Goal: Task Accomplishment & Management: Use online tool/utility

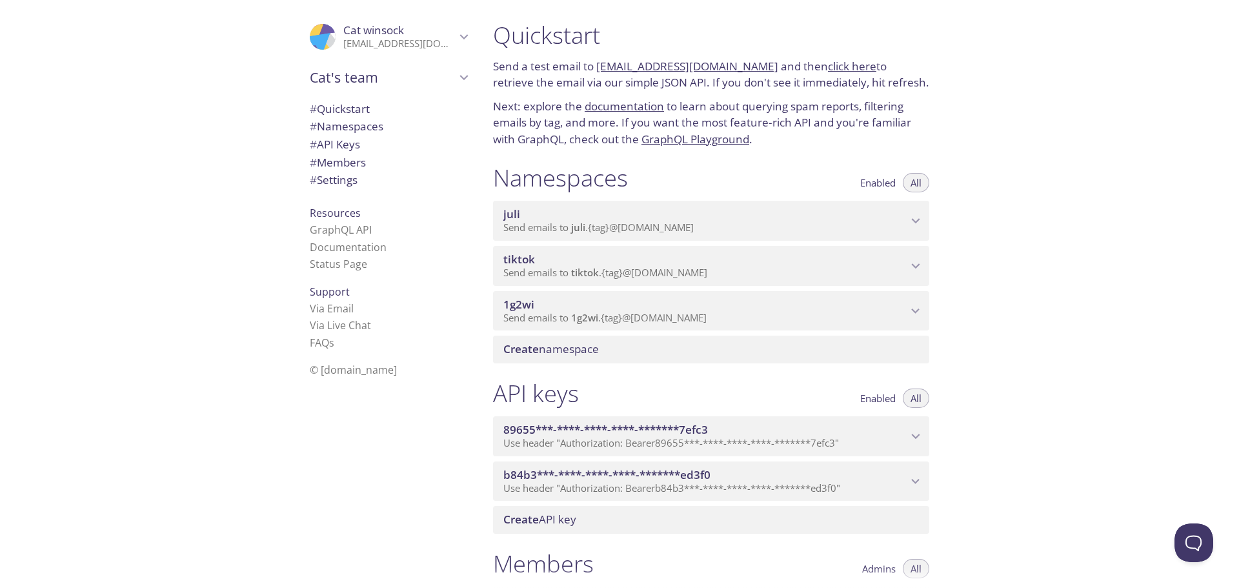
click at [708, 536] on div "API keys Enabled All 89655***-****-****-****-*******7efc3 Use header "Authoriza…" at bounding box center [711, 456] width 457 height 170
click at [346, 147] on span "# API Keys" at bounding box center [335, 144] width 50 height 15
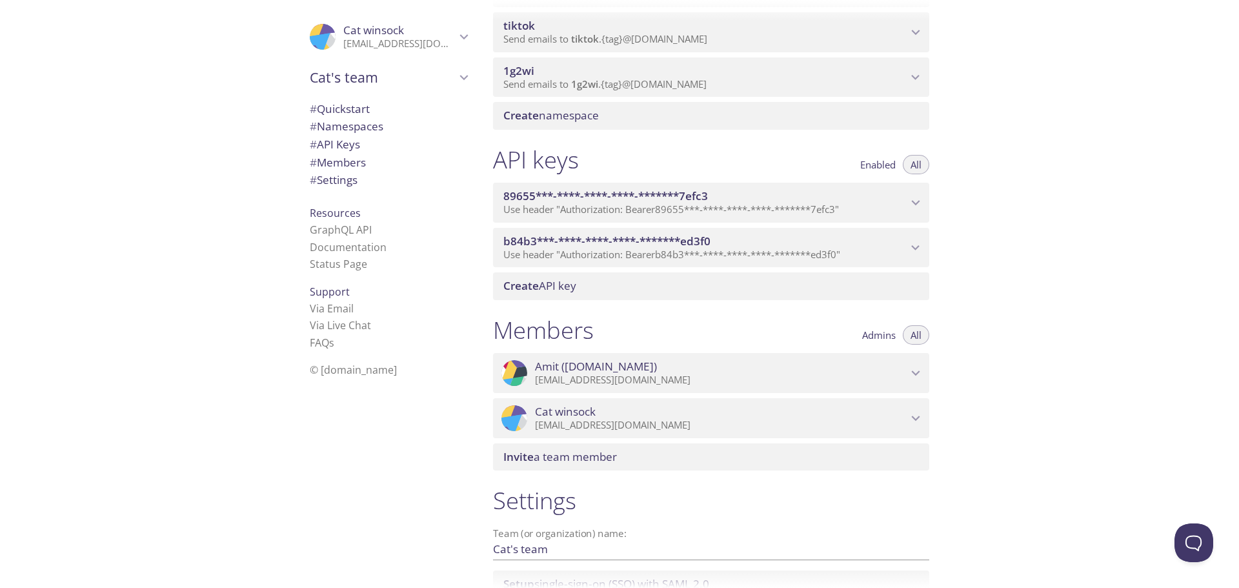
scroll to position [101, 0]
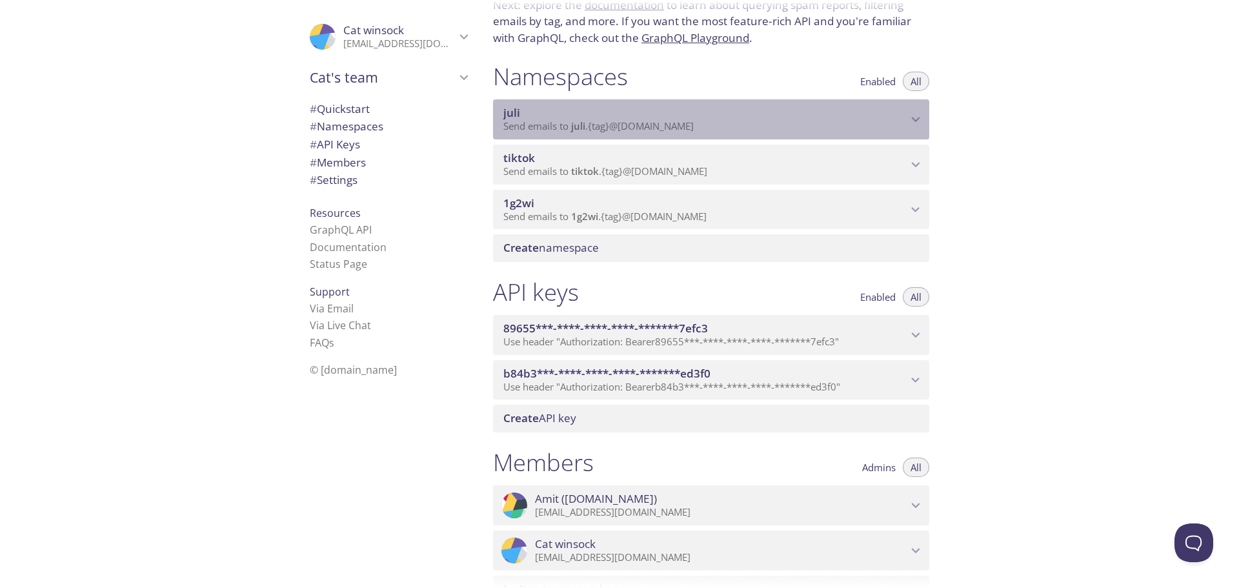
click at [601, 125] on span "Send emails to juli . {tag} @[DOMAIN_NAME]" at bounding box center [598, 125] width 190 height 13
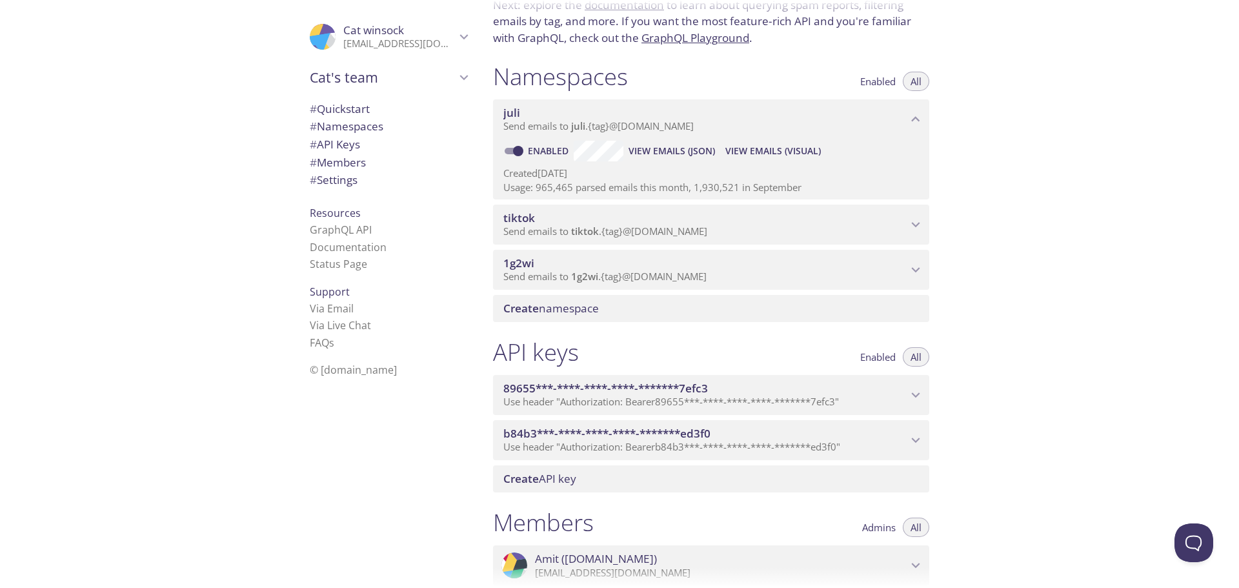
click at [703, 225] on span "tiktok" at bounding box center [705, 218] width 404 height 14
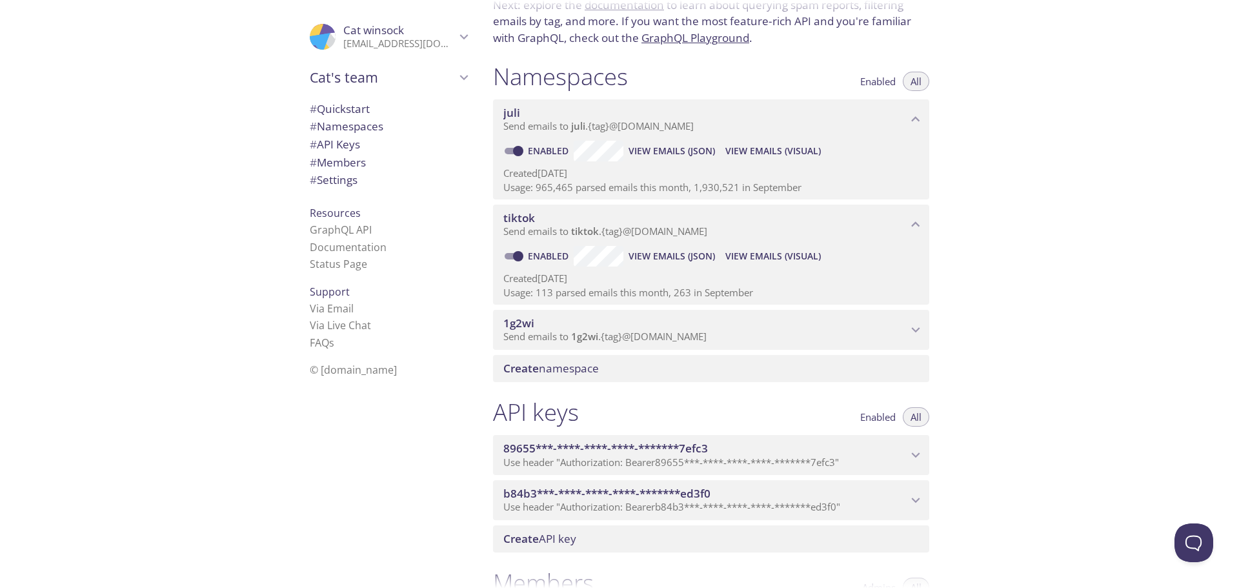
click at [745, 321] on span "1g2wi" at bounding box center [705, 323] width 404 height 14
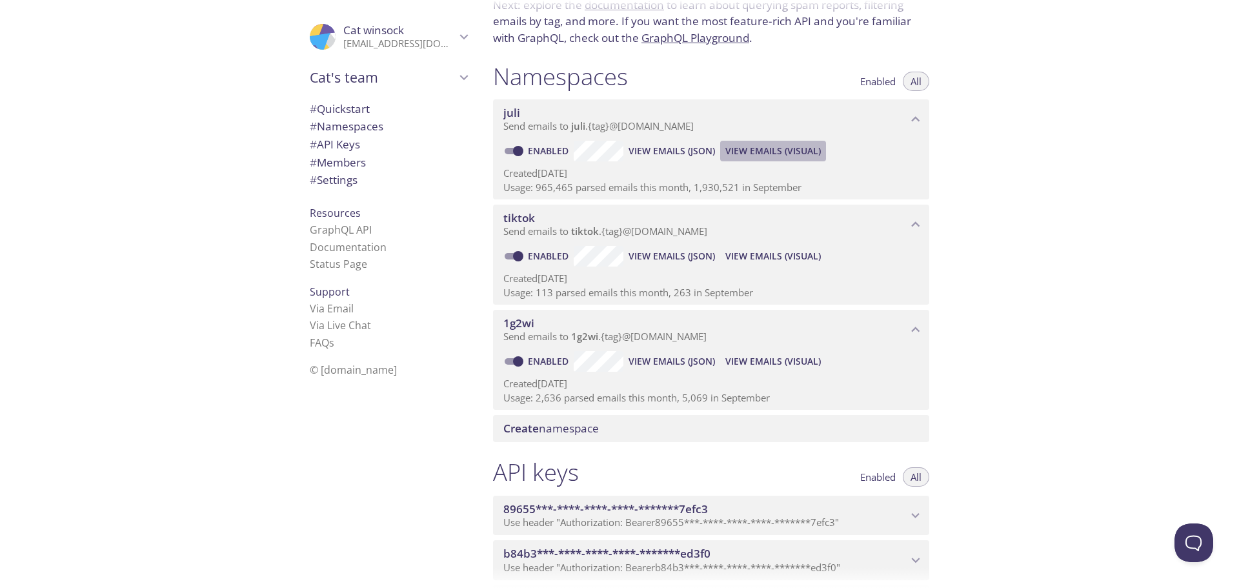
click at [751, 154] on span "View Emails (Visual)" at bounding box center [773, 150] width 96 height 15
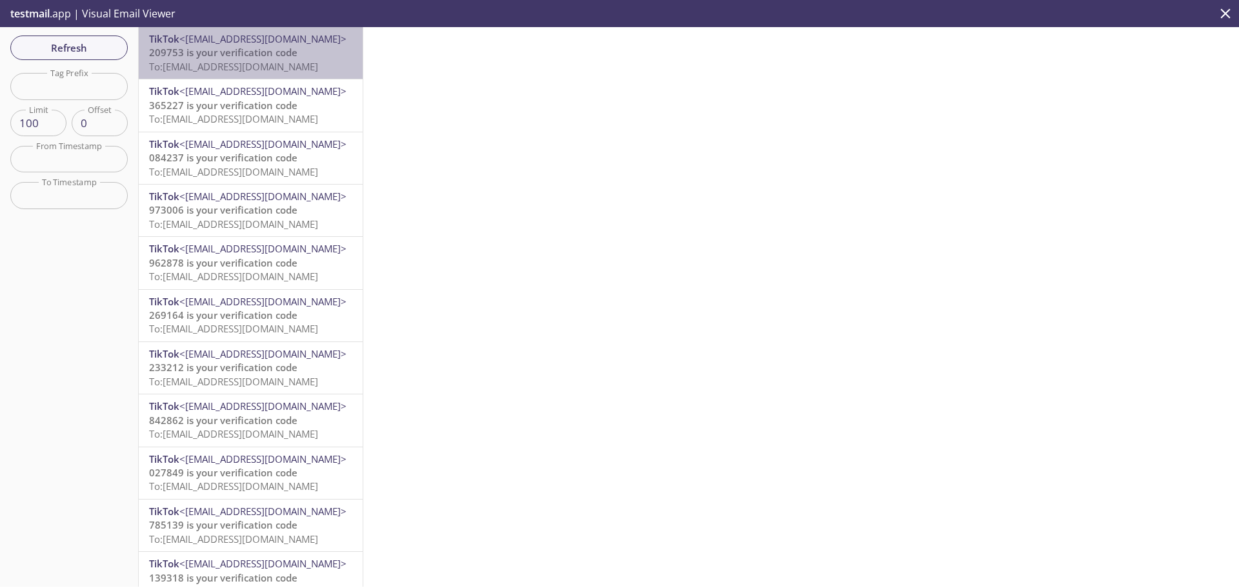
click at [261, 70] on span "To: [EMAIL_ADDRESS][DOMAIN_NAME]" at bounding box center [233, 66] width 169 height 13
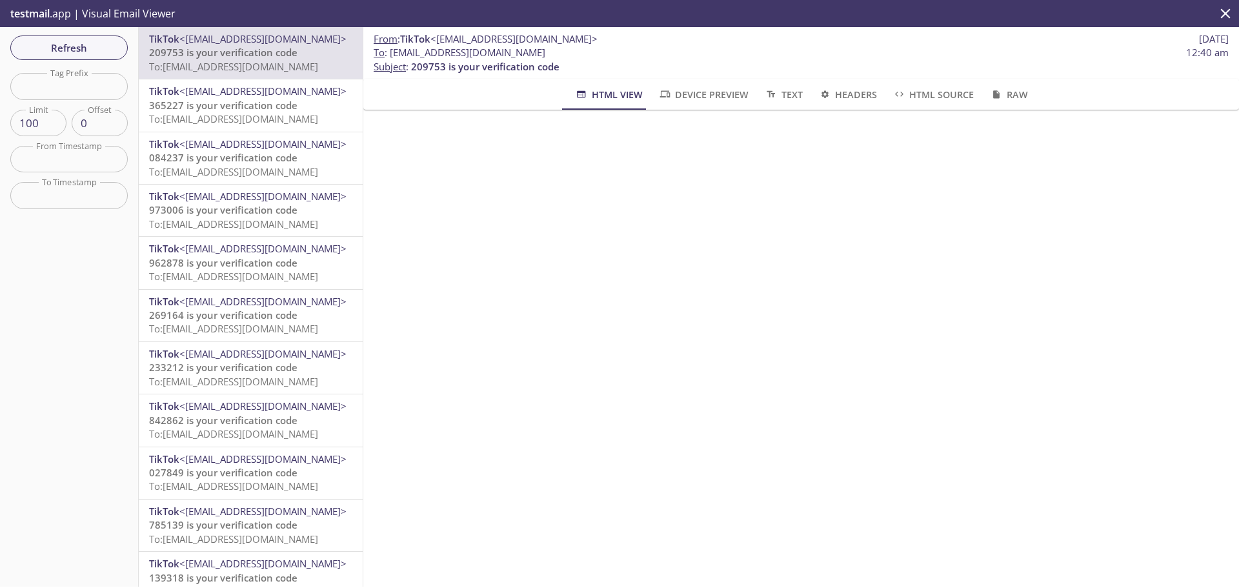
scroll to position [52, 0]
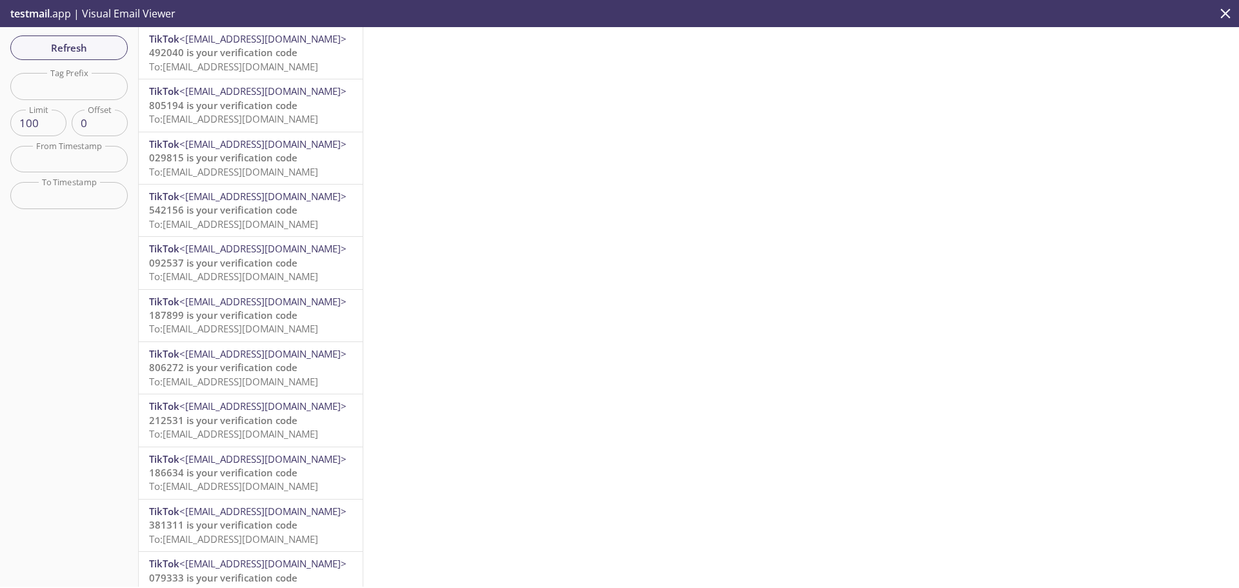
click at [290, 75] on div "TikTok <[EMAIL_ADDRESS][DOMAIN_NAME]> 492040 is your verification code To: [EMA…" at bounding box center [251, 53] width 224 height 52
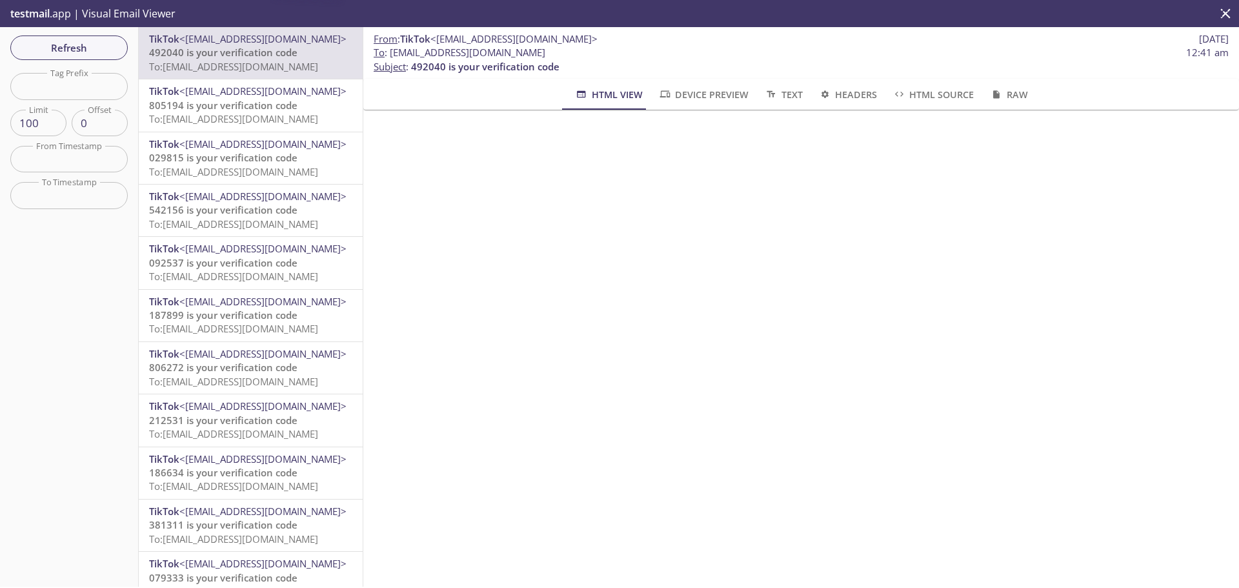
scroll to position [52, 0]
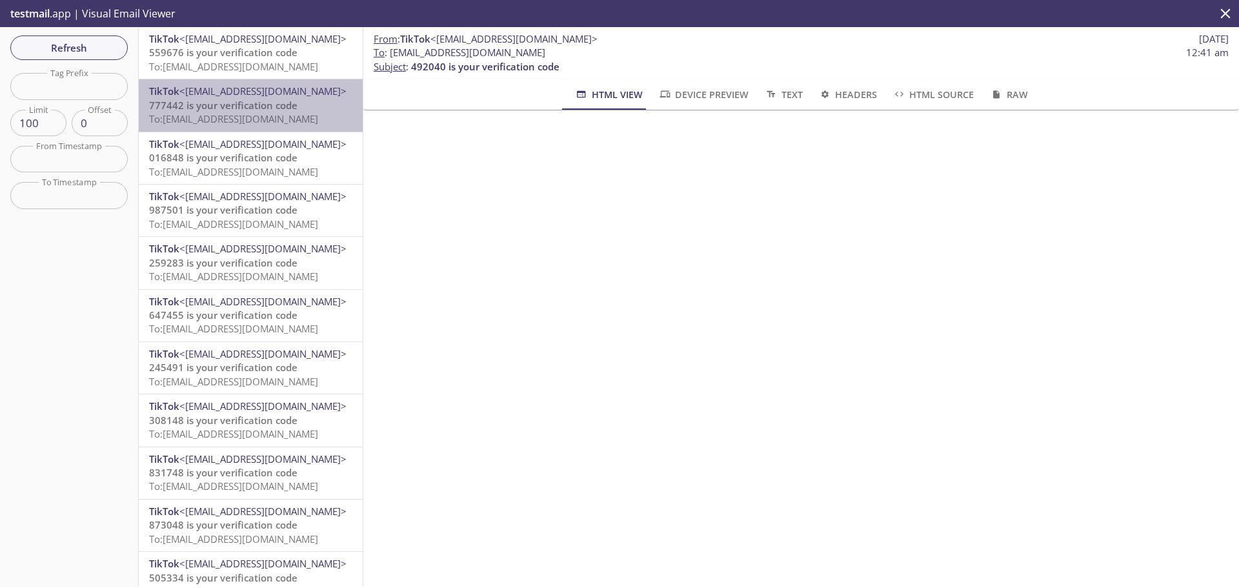
click at [307, 120] on span "To: [EMAIL_ADDRESS][DOMAIN_NAME]" at bounding box center [233, 118] width 169 height 13
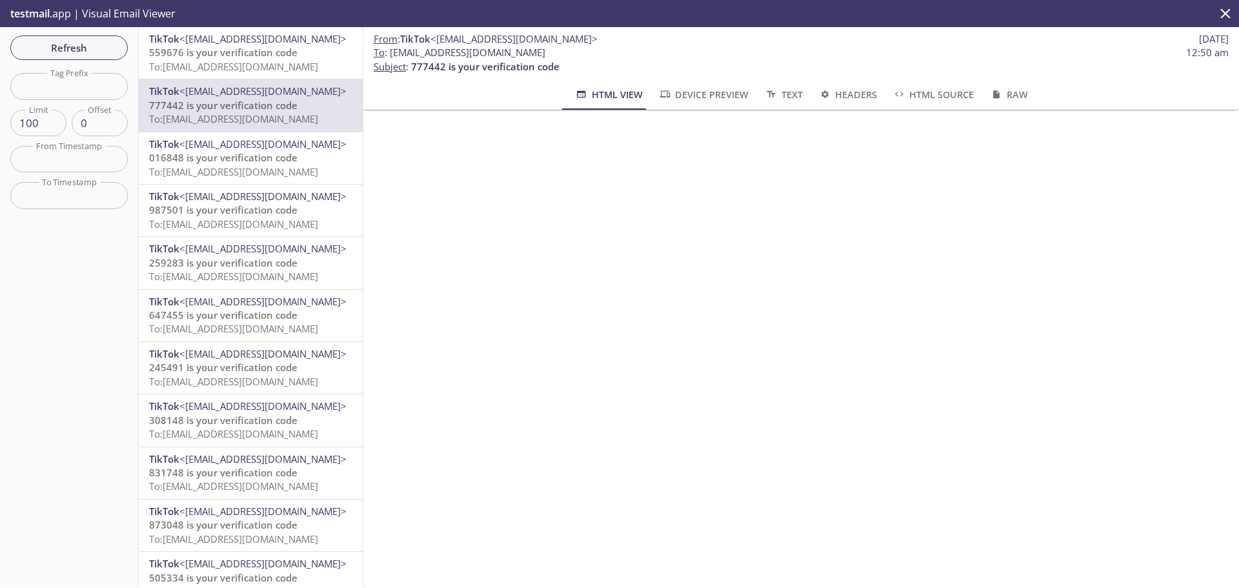
scroll to position [52, 0]
